Goal: Navigation & Orientation: Find specific page/section

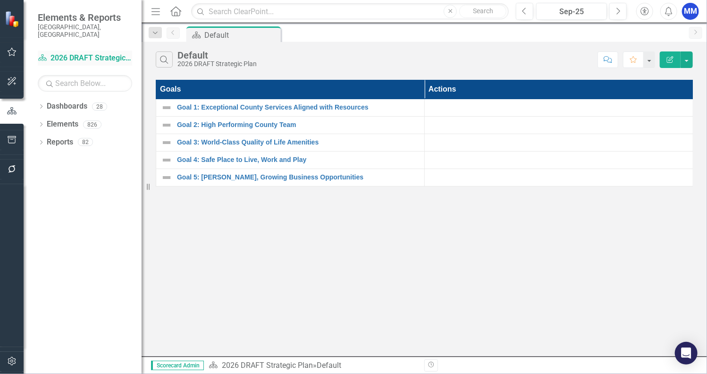
click at [79, 53] on link "Dashboard 2026 DRAFT Strategic Plan" at bounding box center [85, 58] width 94 height 11
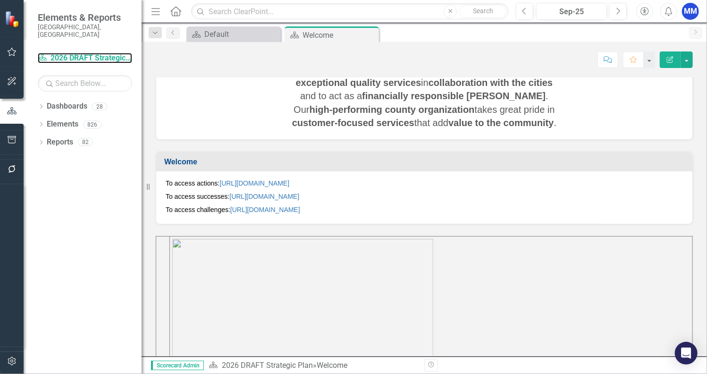
scroll to position [455, 0]
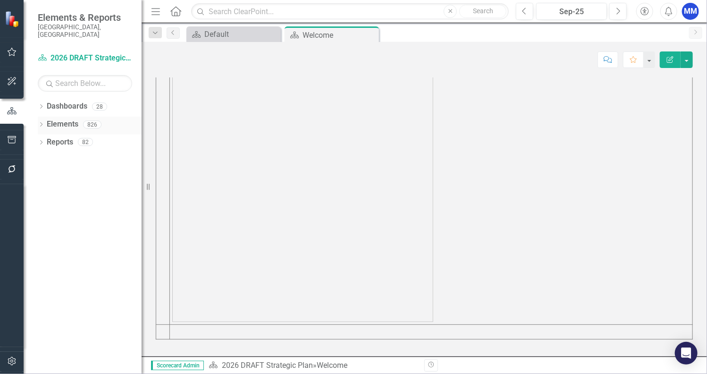
click at [56, 119] on link "Elements" at bounding box center [63, 124] width 32 height 11
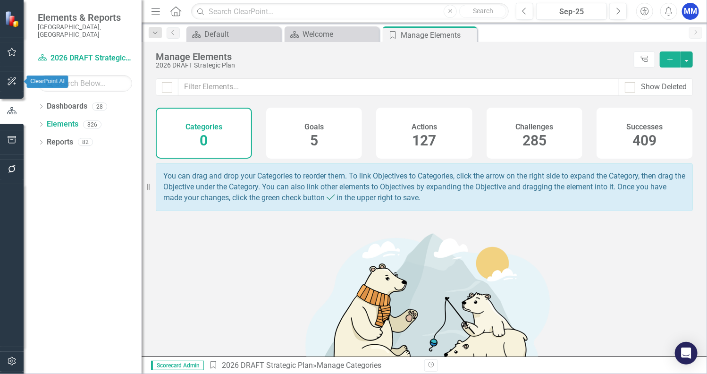
click at [13, 83] on icon "button" at bounding box center [12, 81] width 10 height 8
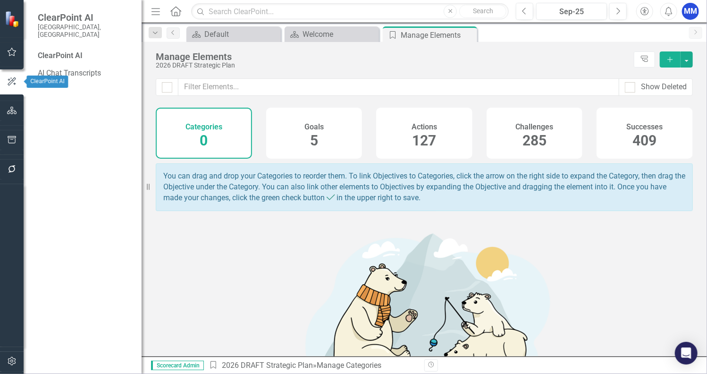
click at [11, 109] on icon "button" at bounding box center [12, 111] width 10 height 8
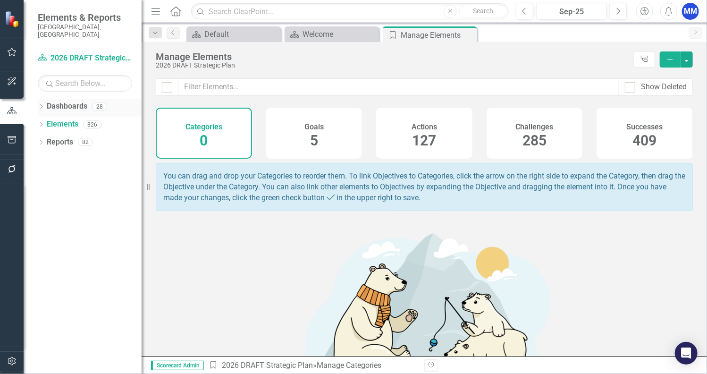
click at [71, 102] on link "Dashboards" at bounding box center [67, 106] width 41 height 11
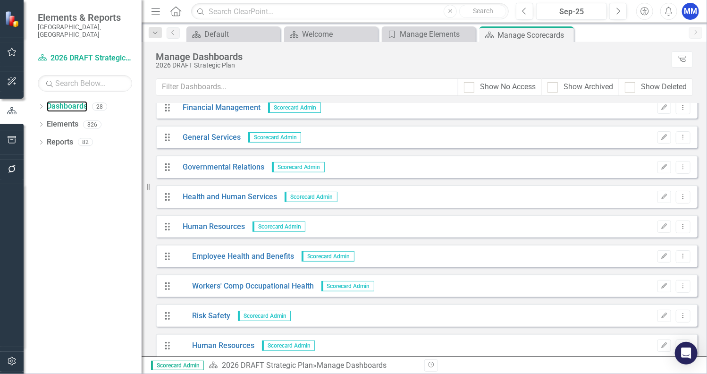
scroll to position [189, 0]
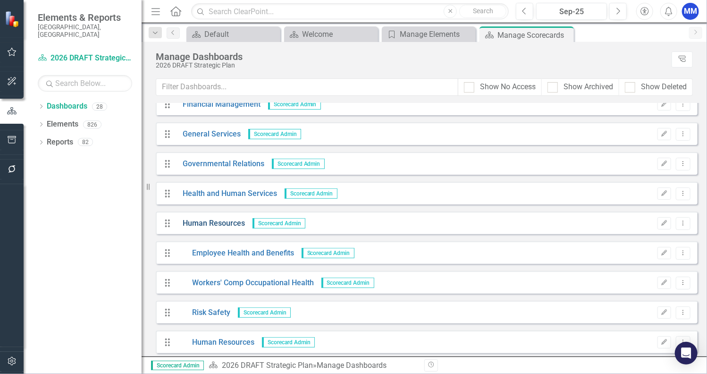
click at [218, 223] on link "Human Resources" at bounding box center [210, 223] width 69 height 11
